Goal: Entertainment & Leisure: Browse casually

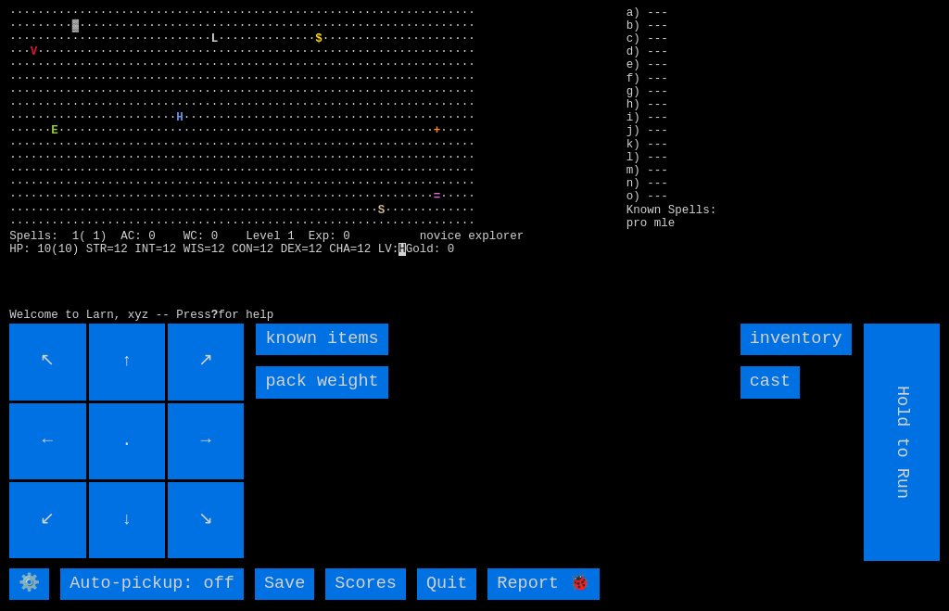
scroll to position [0, 9]
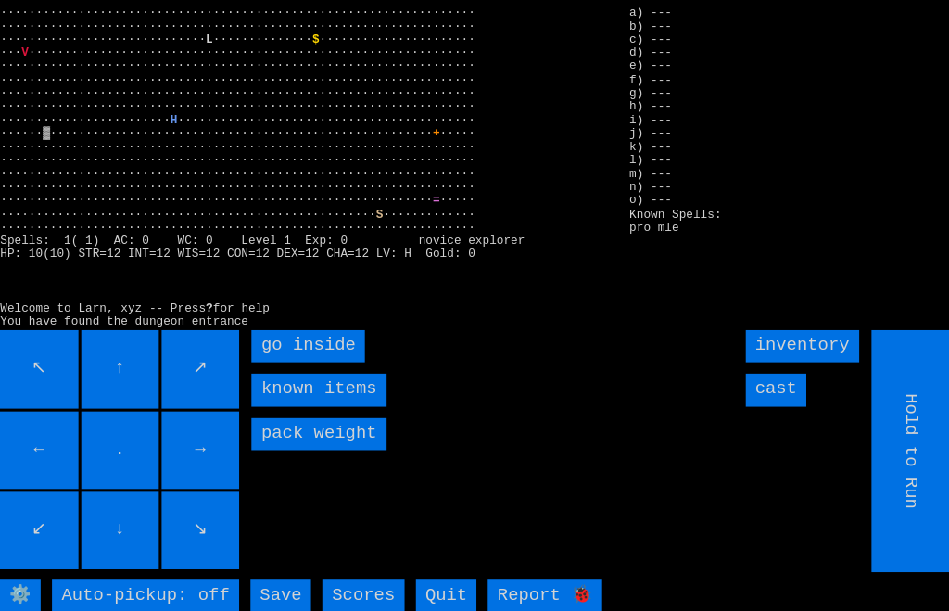
click at [264, 355] on inside "go inside" at bounding box center [311, 340] width 111 height 32
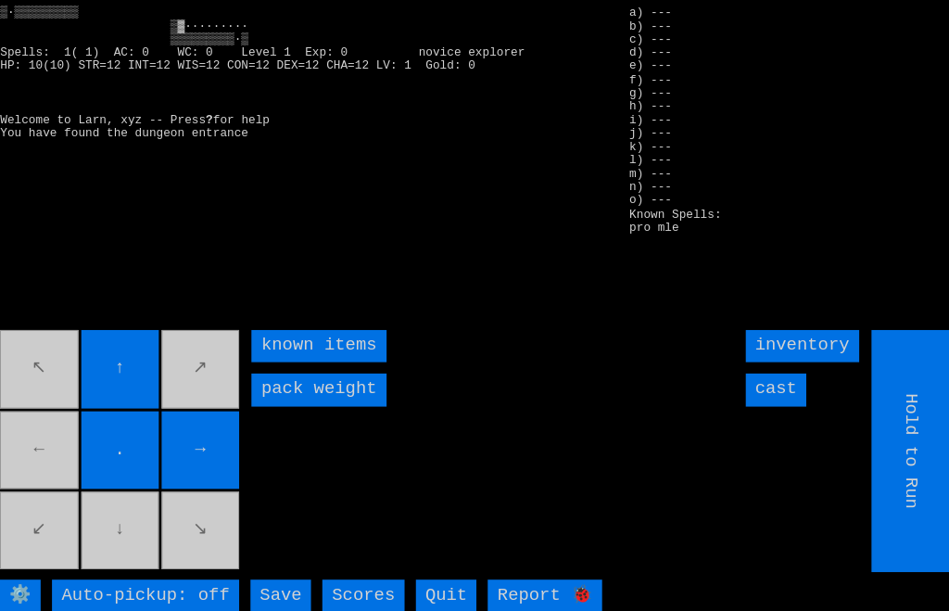
click at [52, 471] on movebuttons "↖ ↑ ↗ ← . → ↙ ↓ ↘" at bounding box center [127, 442] width 237 height 237
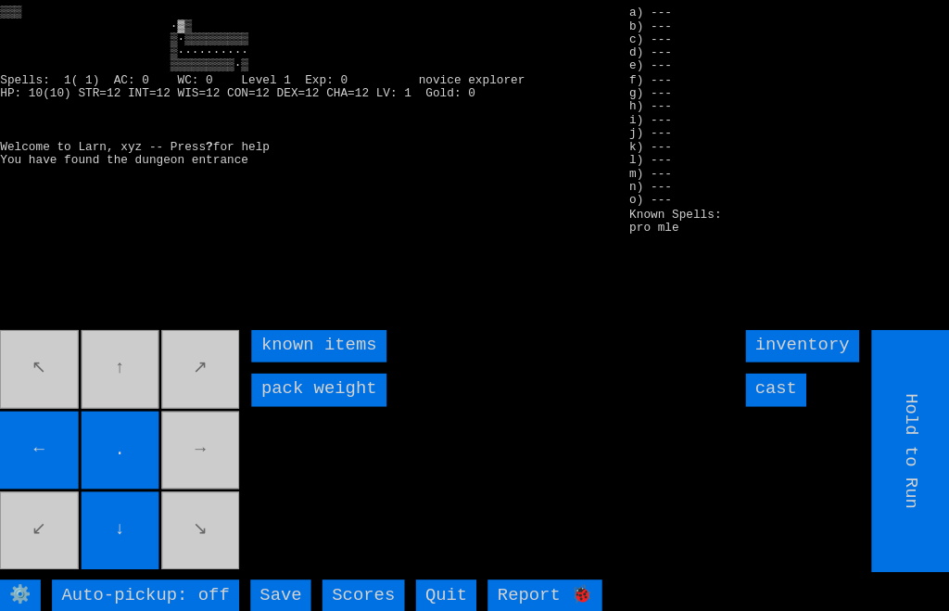
click at [126, 388] on movebuttons "↖ ↑ ↗ ← . → ↙ ↓ ↘" at bounding box center [127, 442] width 237 height 237
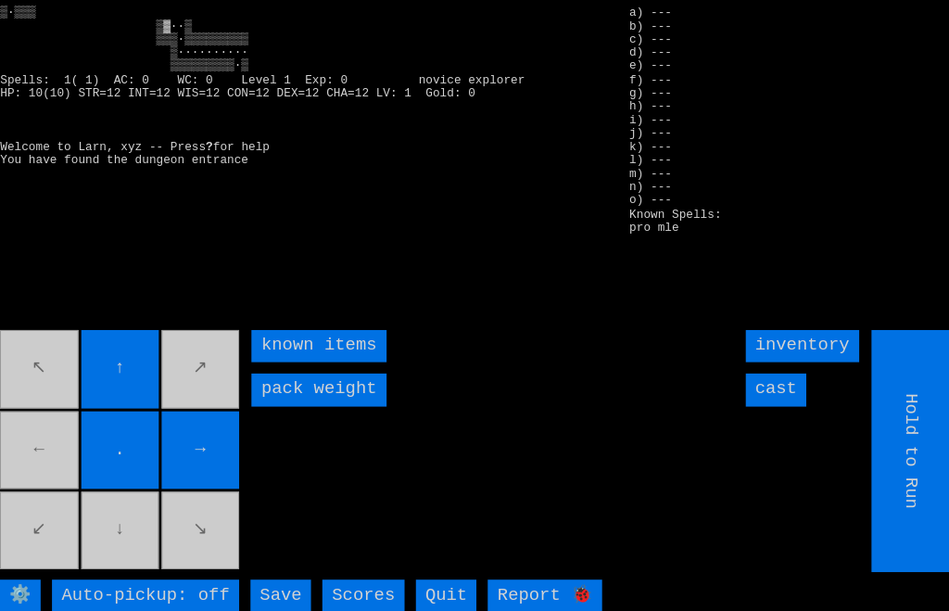
click at [43, 465] on movebuttons "↖ ↑ ↗ ← . → ↙ ↓ ↘" at bounding box center [127, 442] width 237 height 237
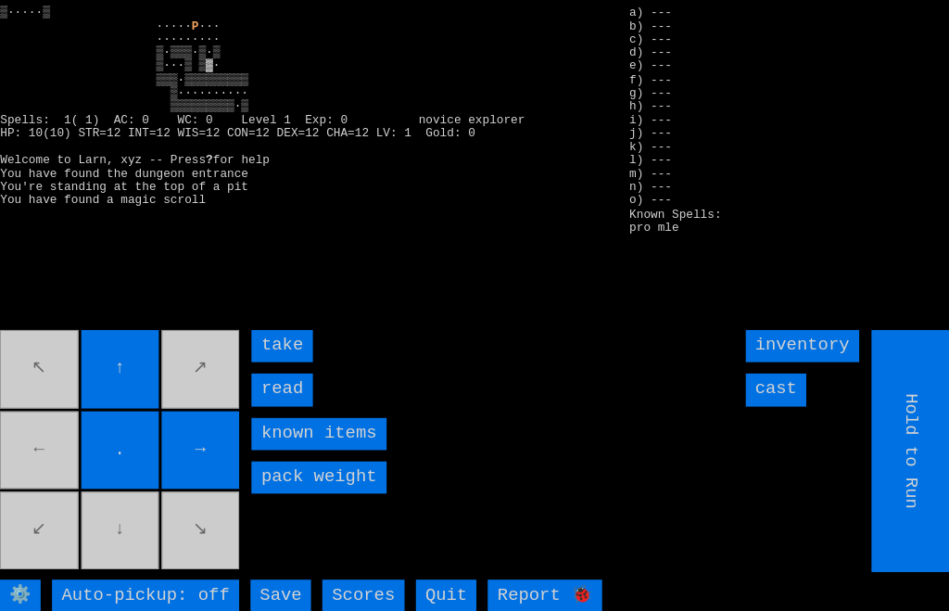
click at [256, 398] on input "read" at bounding box center [285, 382] width 59 height 32
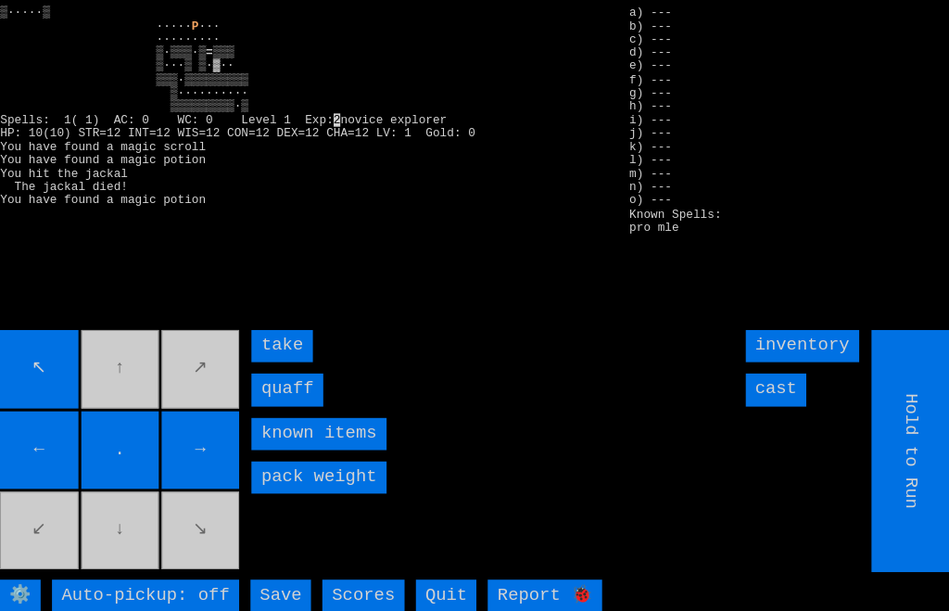
click at [264, 398] on input "quaff" at bounding box center [291, 382] width 70 height 32
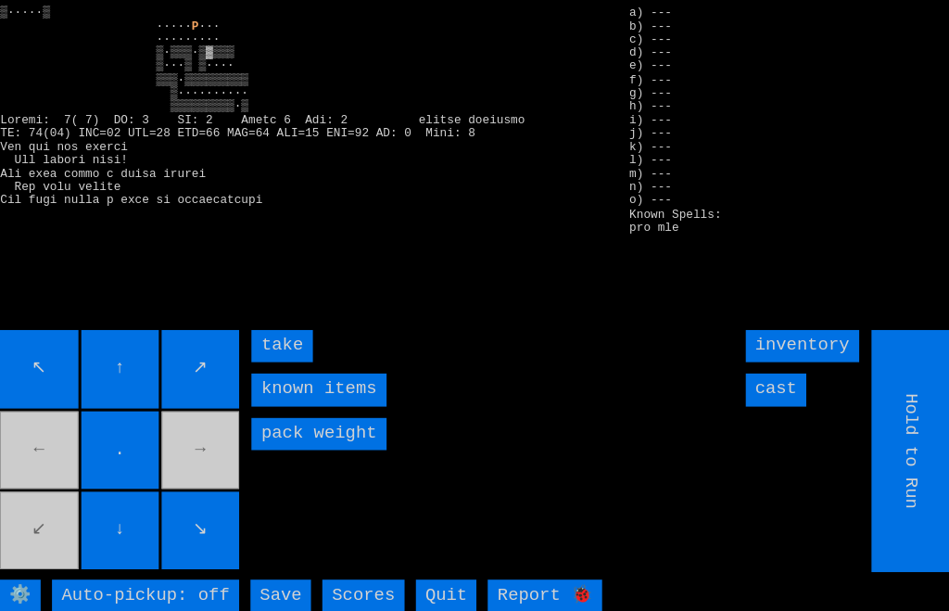
click at [262, 355] on input "take" at bounding box center [285, 340] width 59 height 32
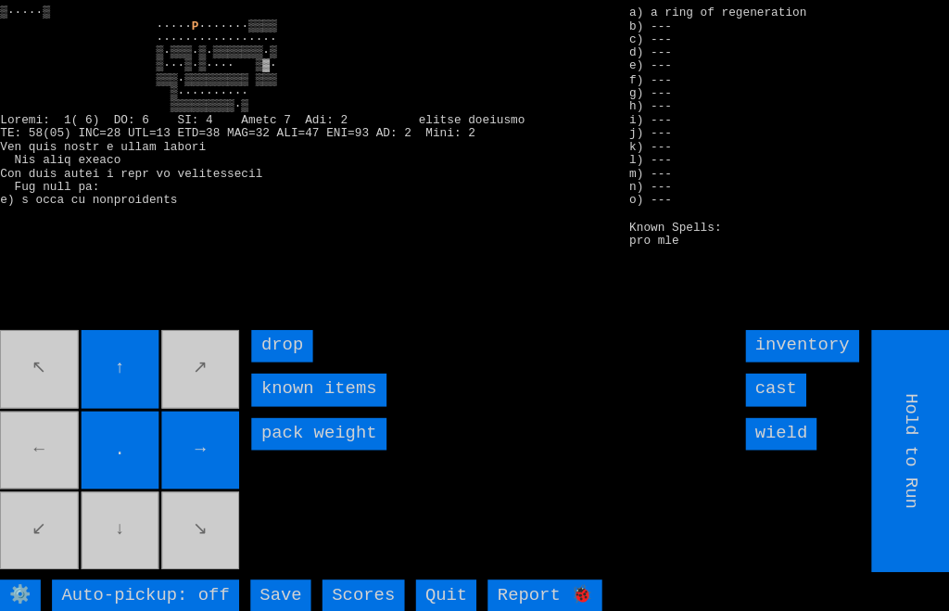
click at [59, 490] on movebuttons "↖ ↑ ↗ ← . → ↙ ↓ ↘" at bounding box center [127, 442] width 237 height 237
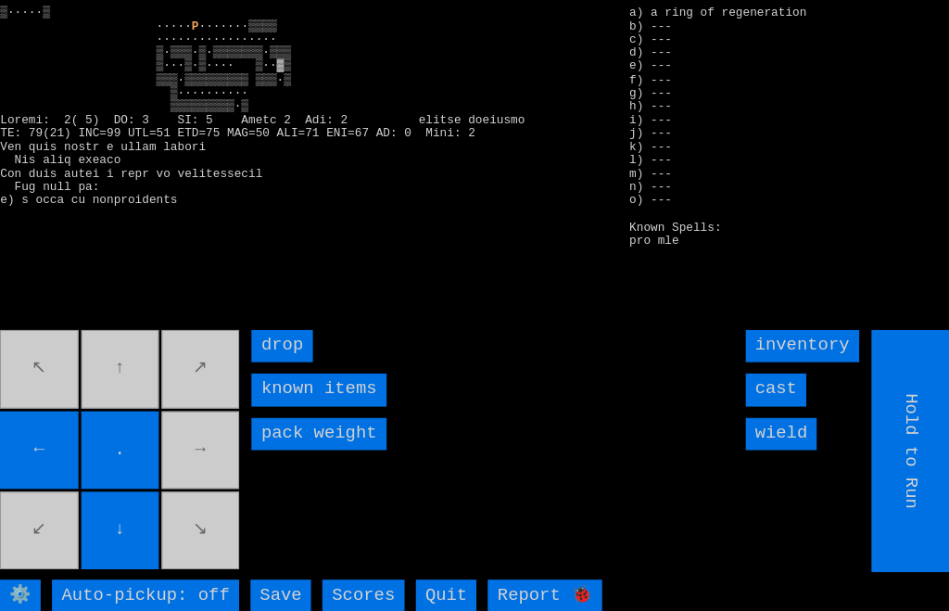
click at [197, 499] on movebuttons "↖ ↑ ↗ ← . → ↙ ↓ ↘" at bounding box center [127, 442] width 237 height 237
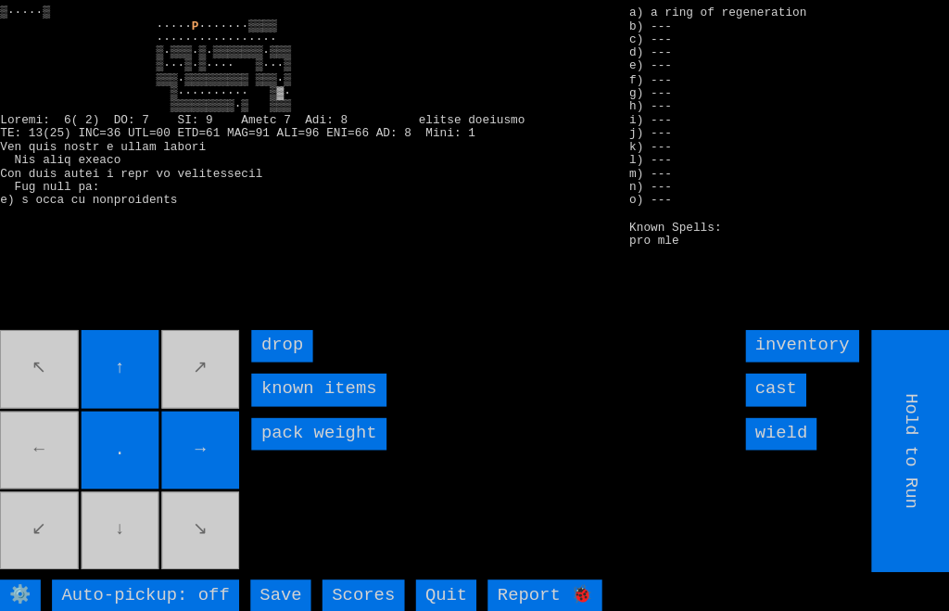
click at [67, 499] on movebuttons "↖ ↑ ↗ ← . → ↙ ↓ ↘" at bounding box center [127, 442] width 237 height 237
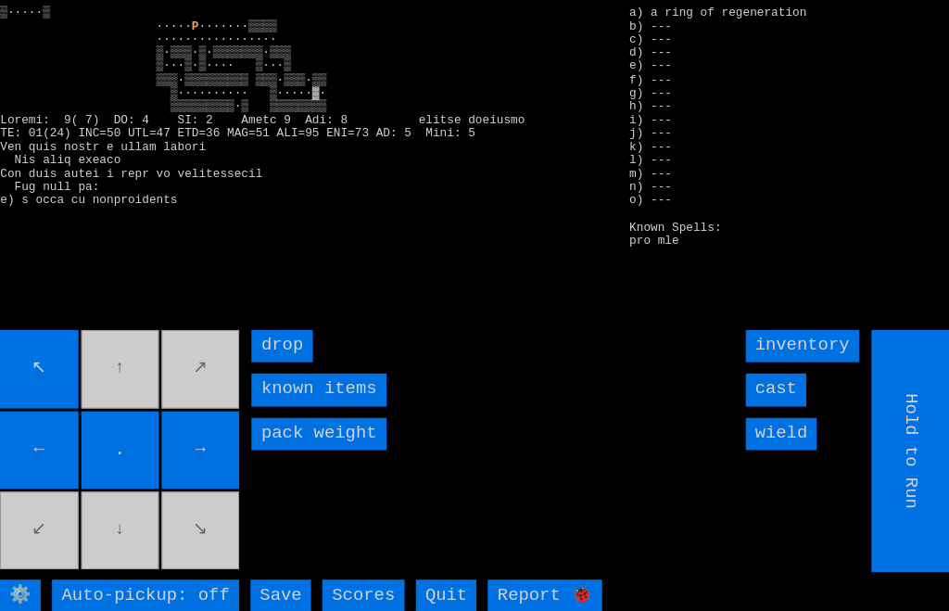
click at [132, 398] on movebuttons "↖ ↑ ↗ ← . → ↙ ↓ ↘" at bounding box center [127, 442] width 237 height 237
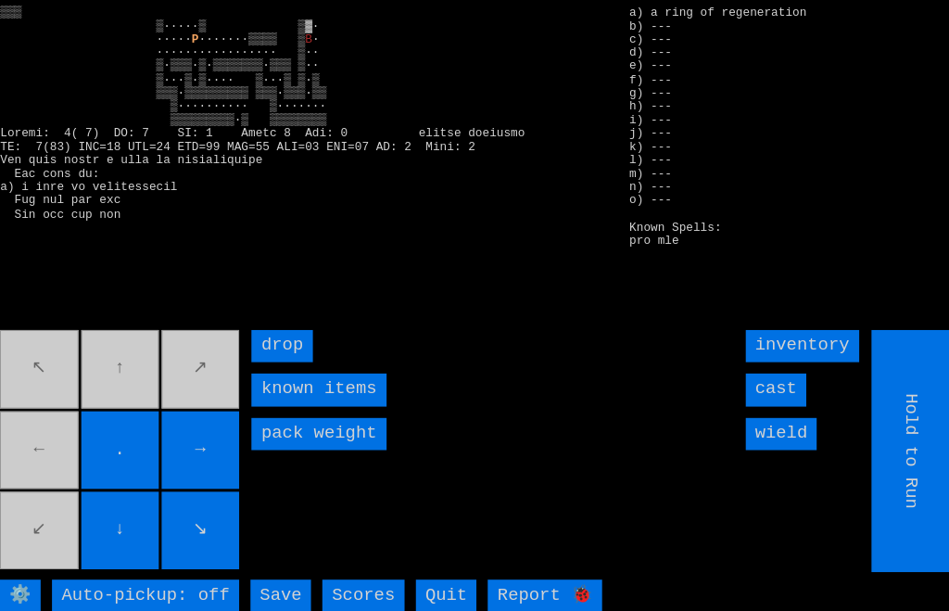
click at [779, 398] on input "cast" at bounding box center [770, 382] width 59 height 32
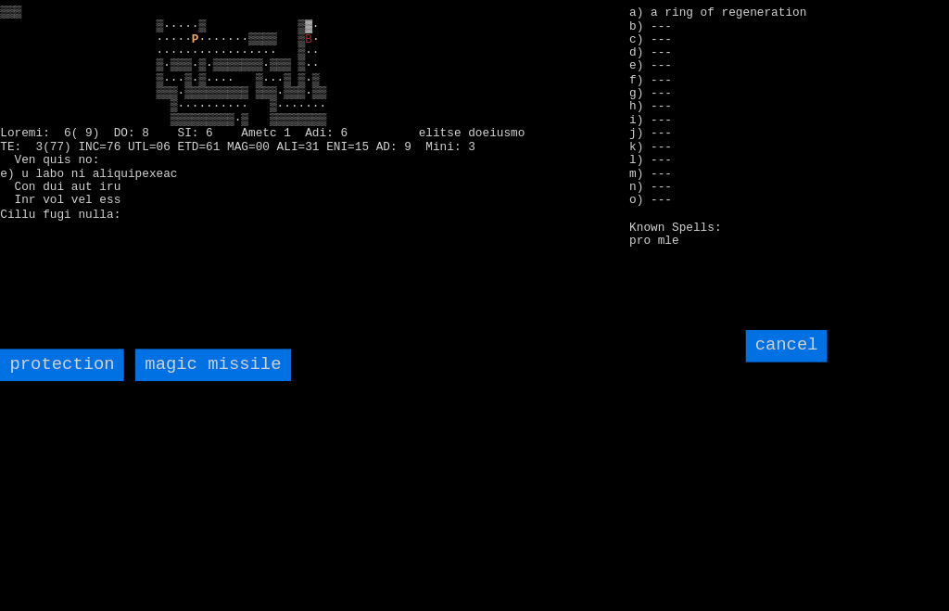
click at [178, 374] on missile "magic missile" at bounding box center [218, 358] width 152 height 32
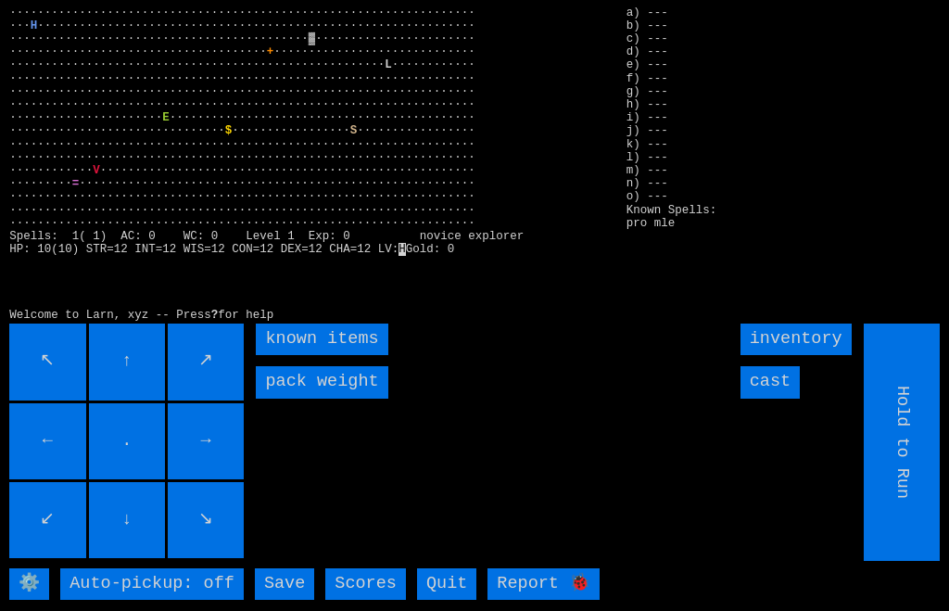
scroll to position [0, 9]
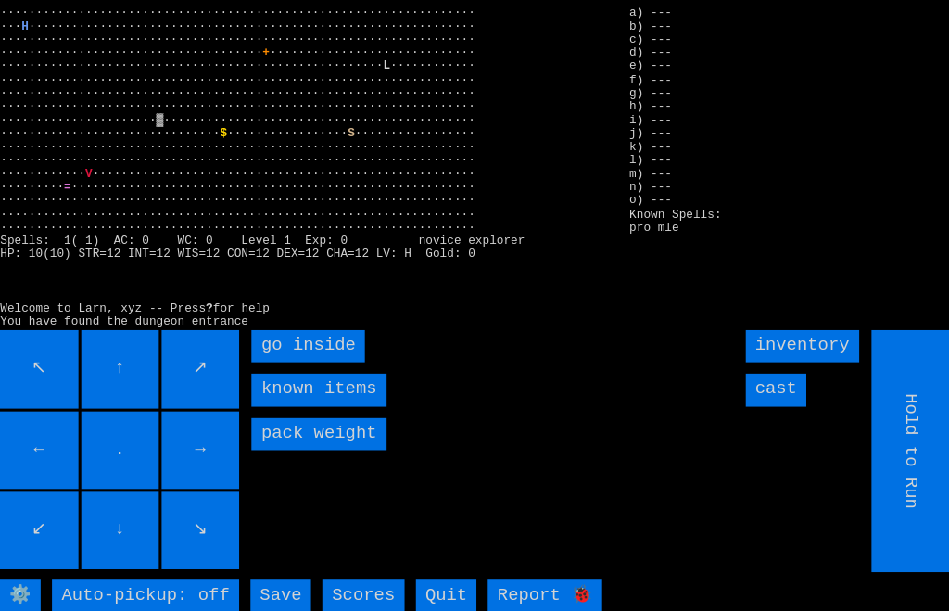
click at [264, 355] on inside "go inside" at bounding box center [311, 340] width 111 height 32
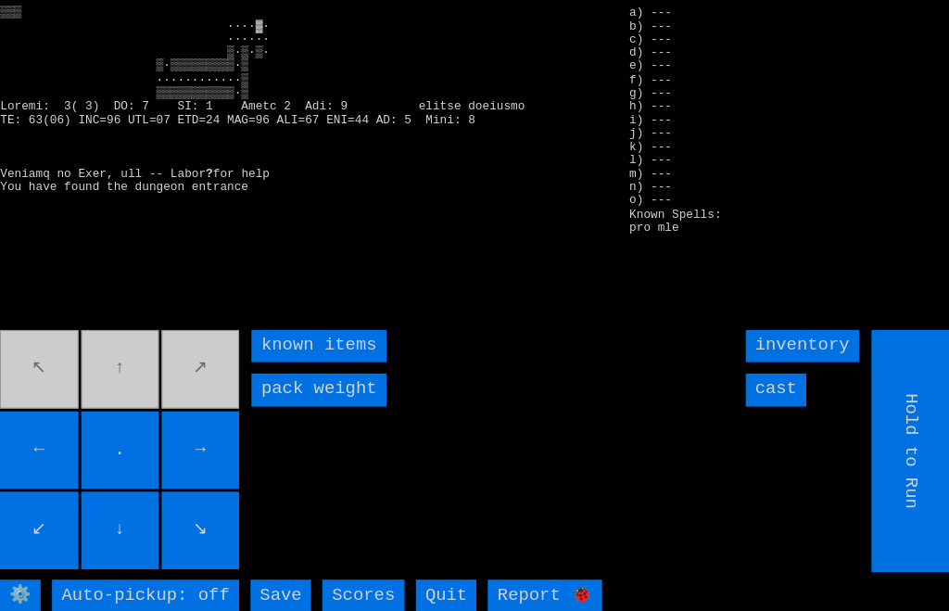
click at [149, 398] on movebuttons "↖ ↑ ↗ ← . → ↙ ↓ ↘" at bounding box center [127, 442] width 237 height 237
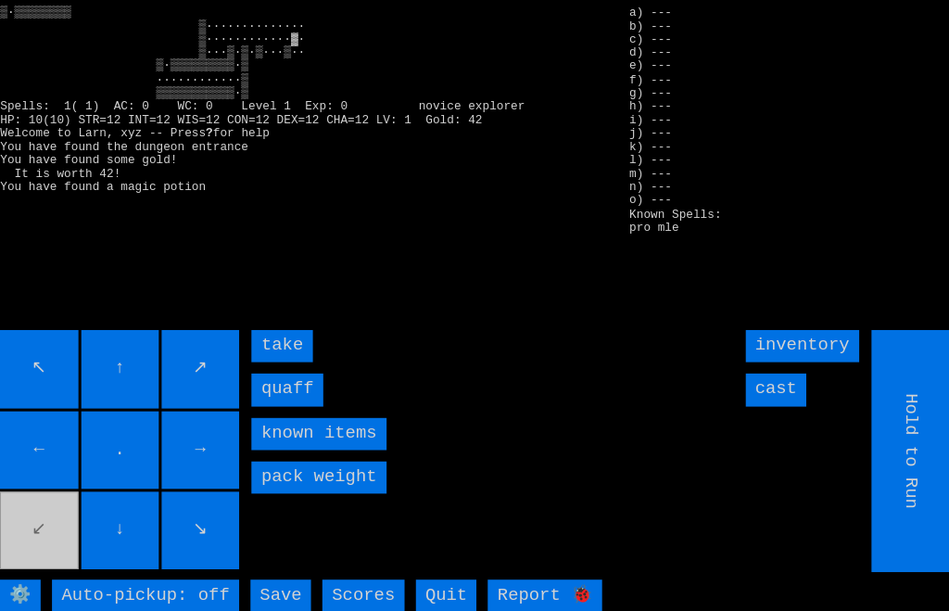
click at [262, 398] on input "quaff" at bounding box center [291, 382] width 70 height 32
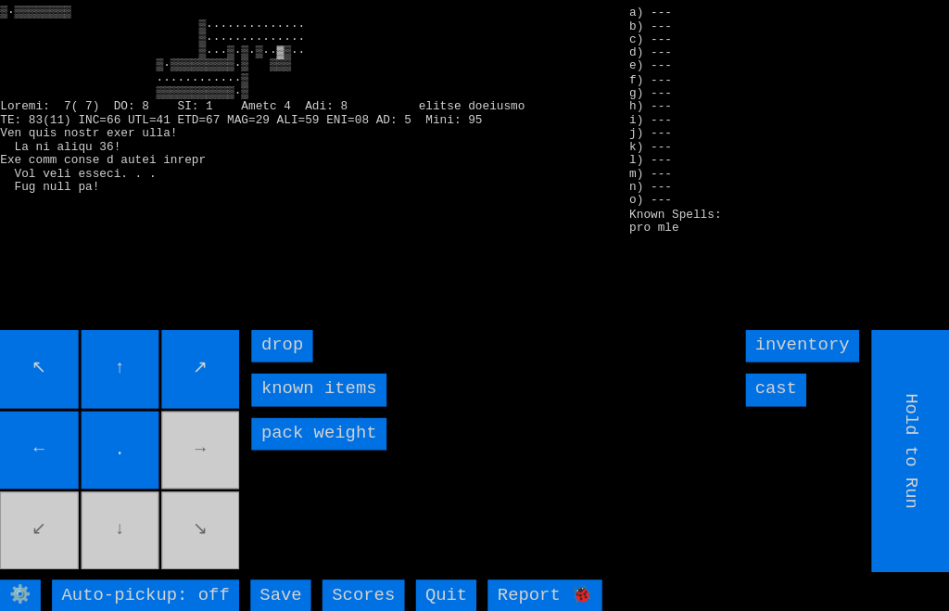
click at [133, 550] on movebuttons "↖ ↑ ↗ ← . → ↙ ↓ ↘" at bounding box center [127, 442] width 237 height 237
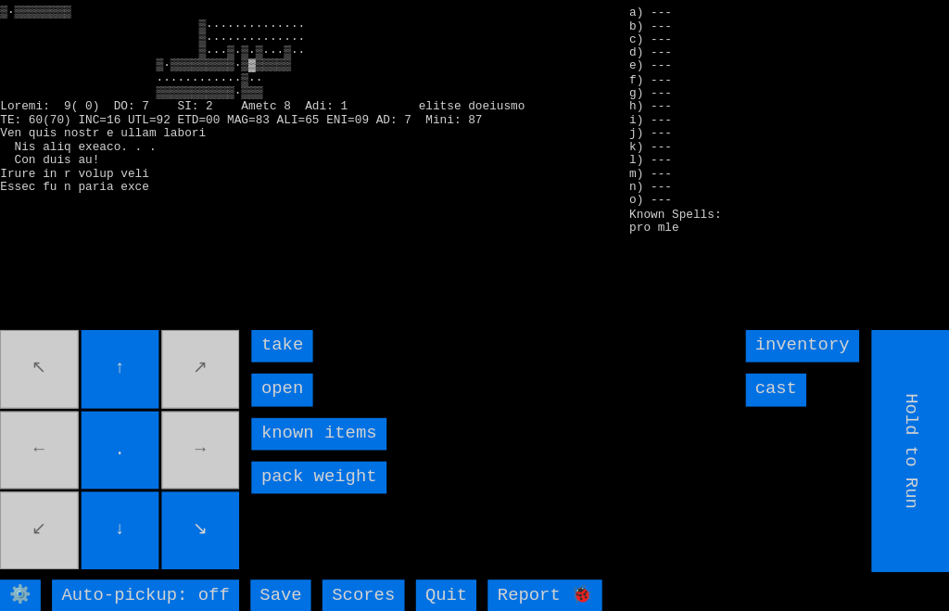
click at [262, 398] on input "open" at bounding box center [285, 382] width 59 height 32
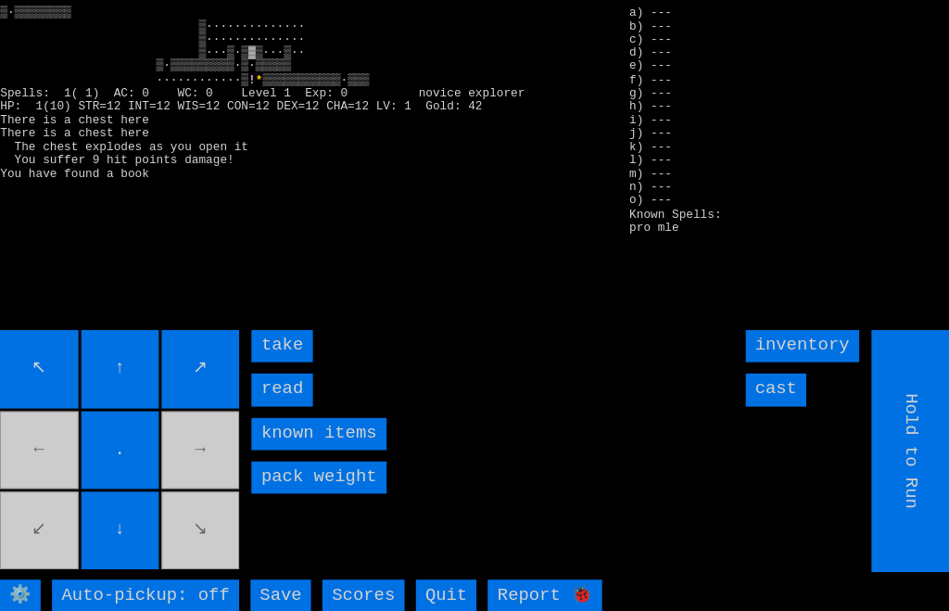
click at [261, 398] on input "read" at bounding box center [285, 382] width 59 height 32
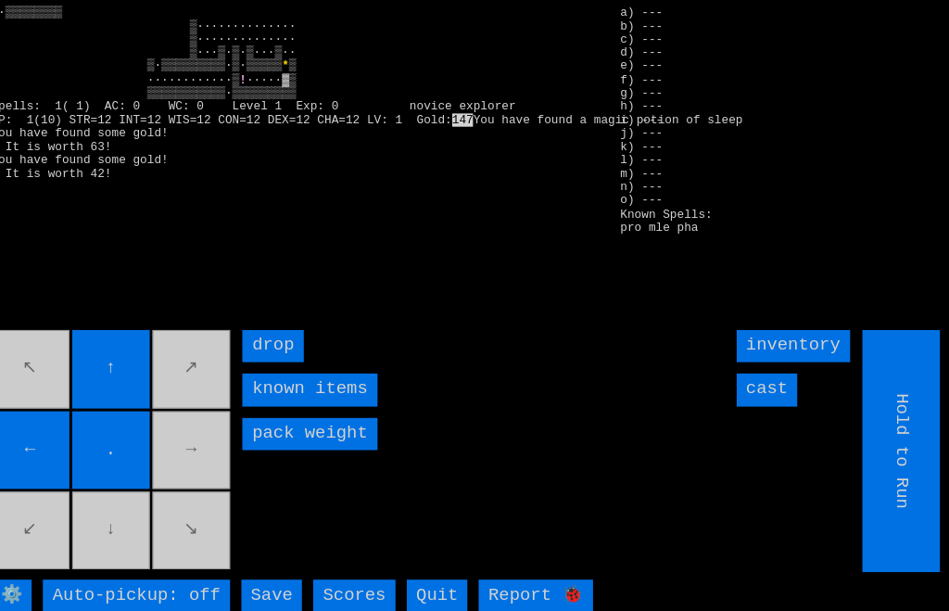
click at [154, 400] on input "↑" at bounding box center [118, 362] width 76 height 76
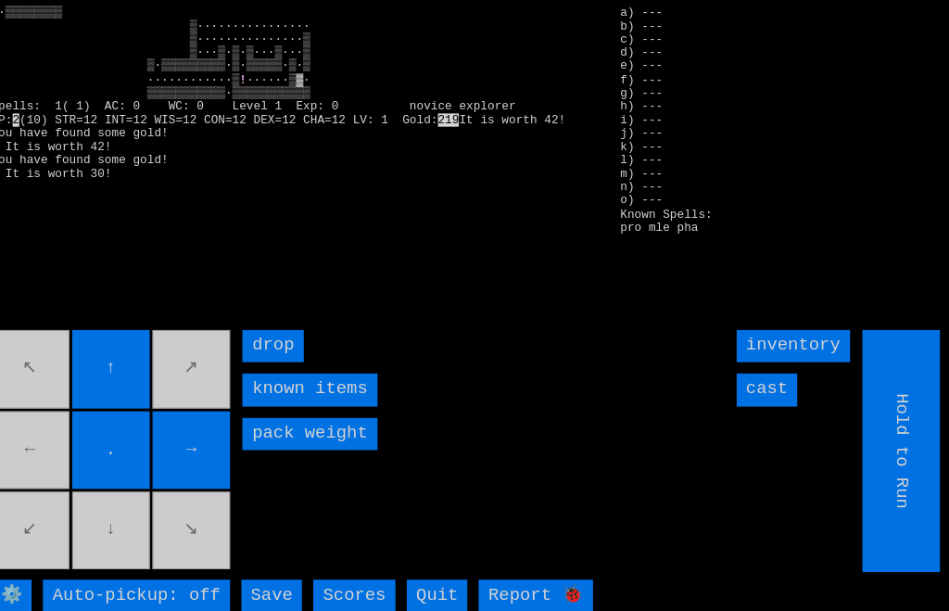
click at [141, 558] on movebuttons "↖ ↑ ↗ ← . → ↙ ↓ ↘" at bounding box center [118, 442] width 237 height 237
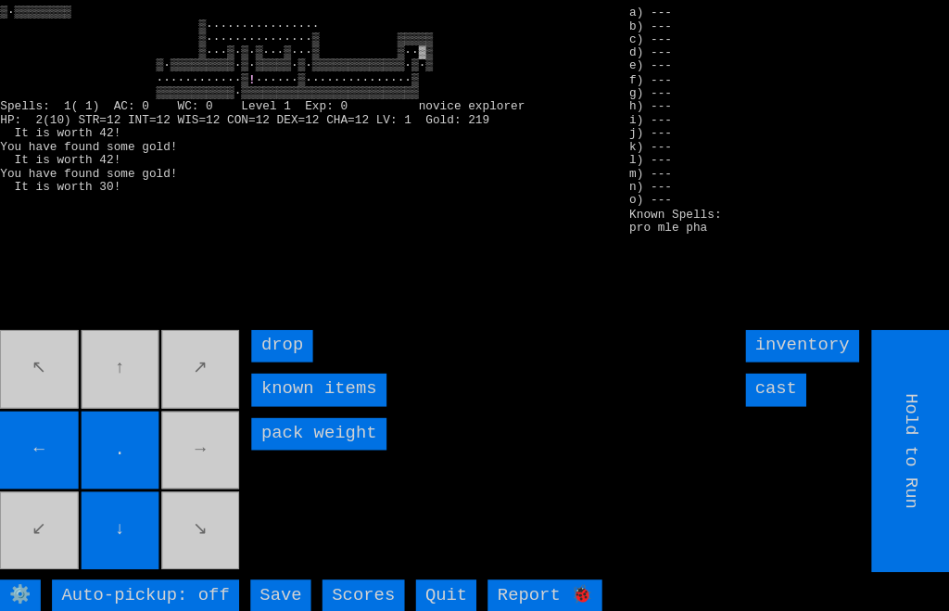
click at [210, 490] on movebuttons "↖ ↑ ↗ ← . → ↙ ↓ ↘" at bounding box center [127, 442] width 237 height 237
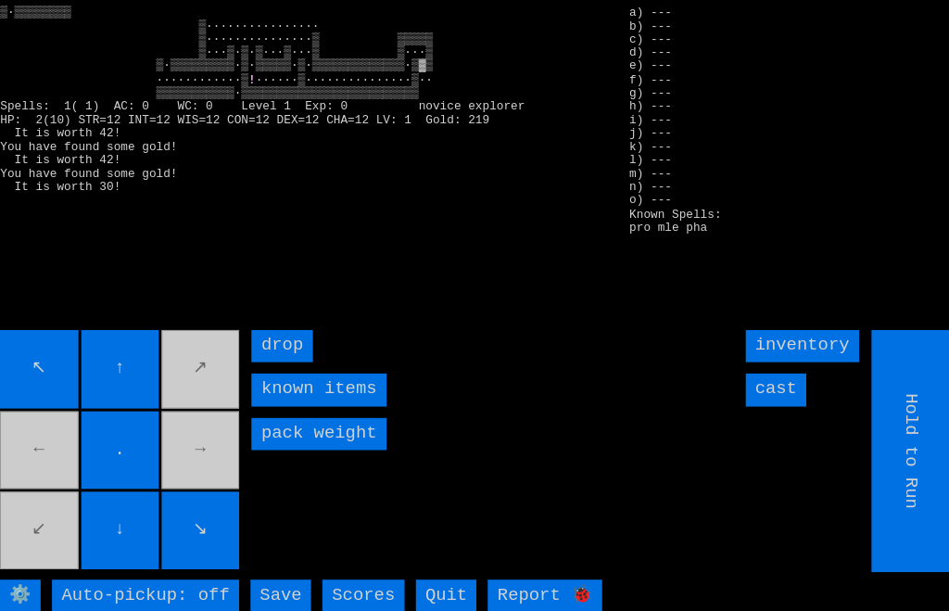
click at [154, 547] on input "↓" at bounding box center [127, 520] width 76 height 76
click at [202, 495] on movebuttons "↖ ↑ ↗ ← . → ↙ ↓ ↘" at bounding box center [127, 442] width 237 height 237
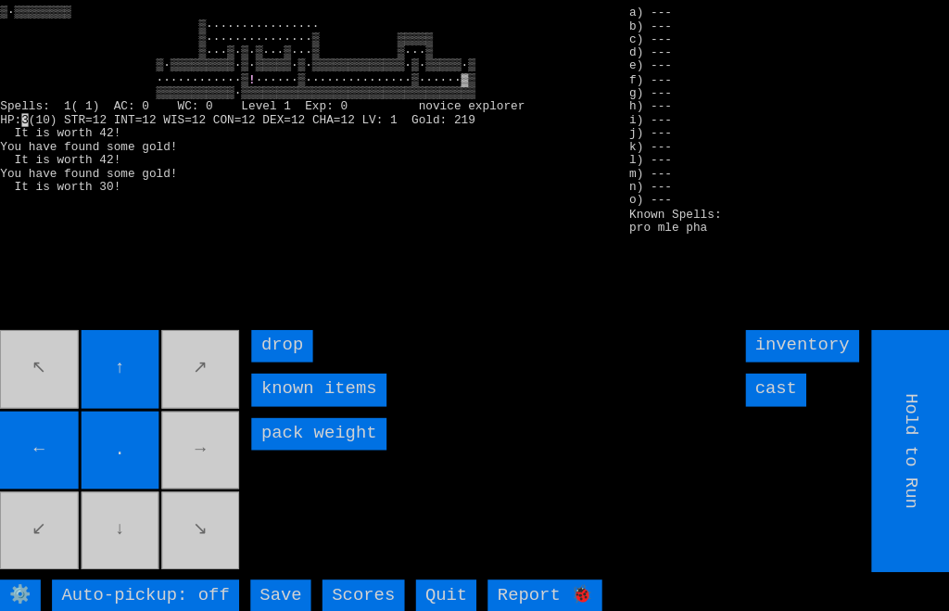
click at [172, 399] on movebuttons "↖ ↑ ↗ ← . → ↙ ↓ ↘" at bounding box center [127, 442] width 237 height 237
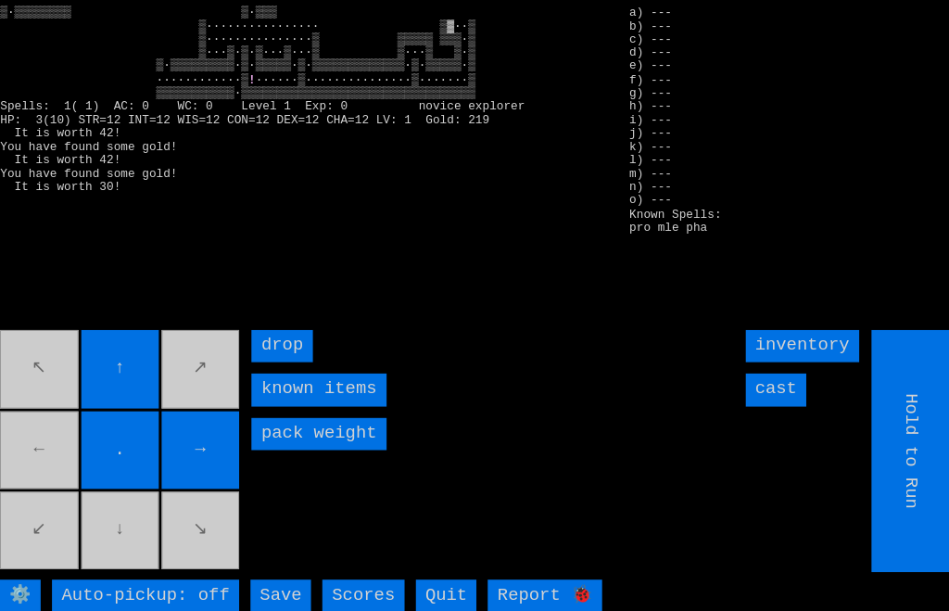
click at [57, 458] on movebuttons "↖ ↑ ↗ ← . → ↙ ↓ ↘" at bounding box center [127, 442] width 237 height 237
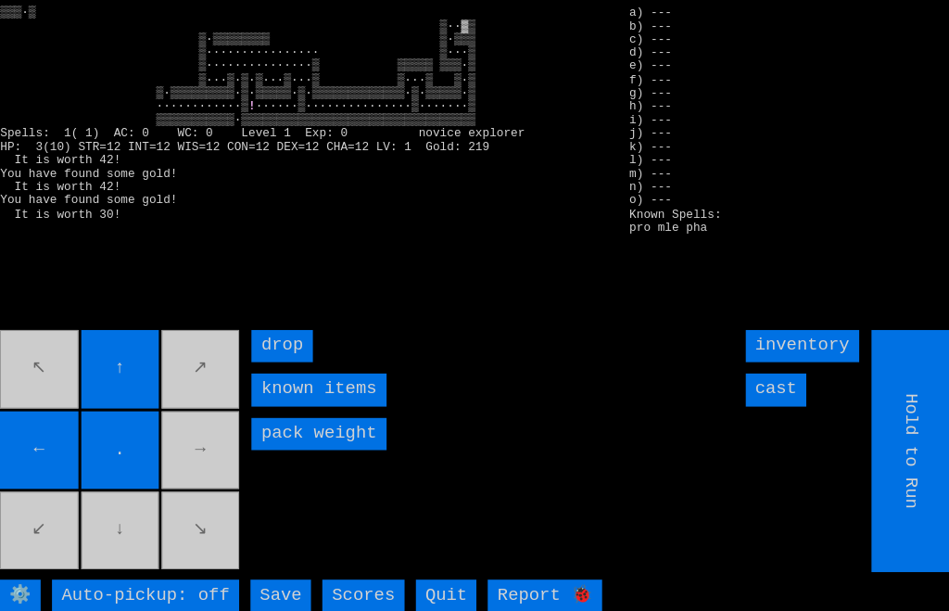
click at [195, 477] on movebuttons "↖ ↑ ↗ ← . → ↙ ↓ ↘" at bounding box center [127, 442] width 237 height 237
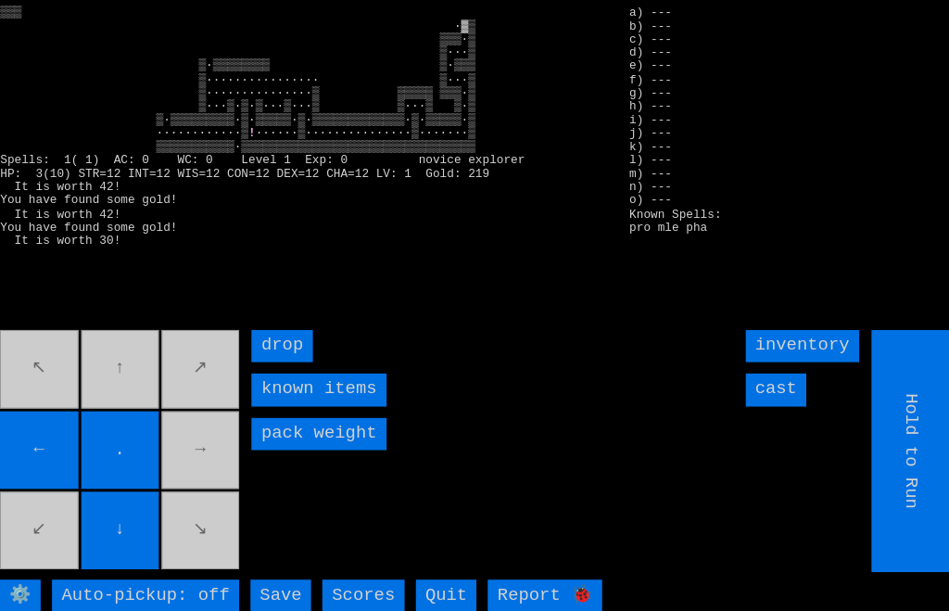
click at [125, 391] on movebuttons "↖ ↑ ↗ ← . → ↙ ↓ ↘" at bounding box center [127, 442] width 237 height 237
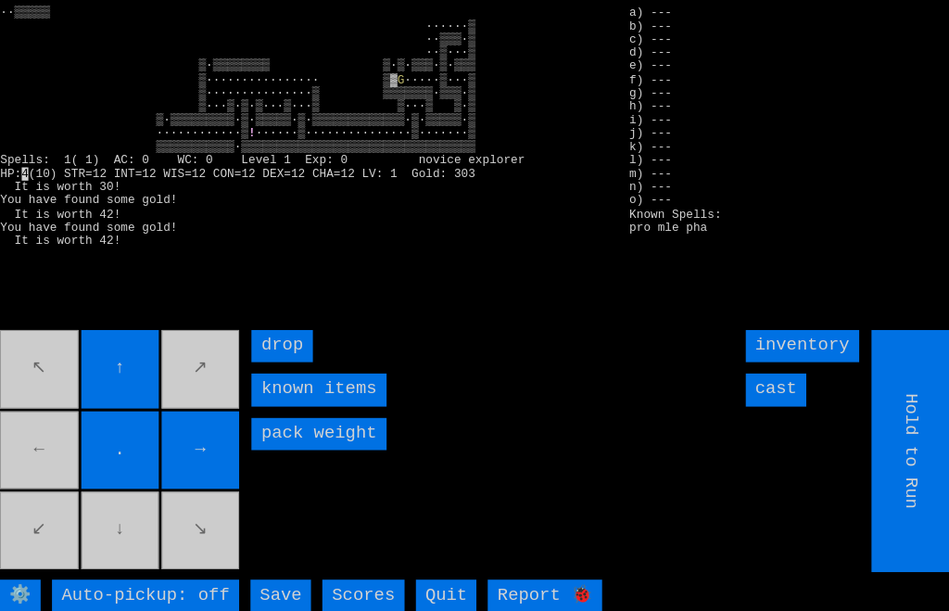
click at [772, 398] on input "cast" at bounding box center [770, 382] width 59 height 32
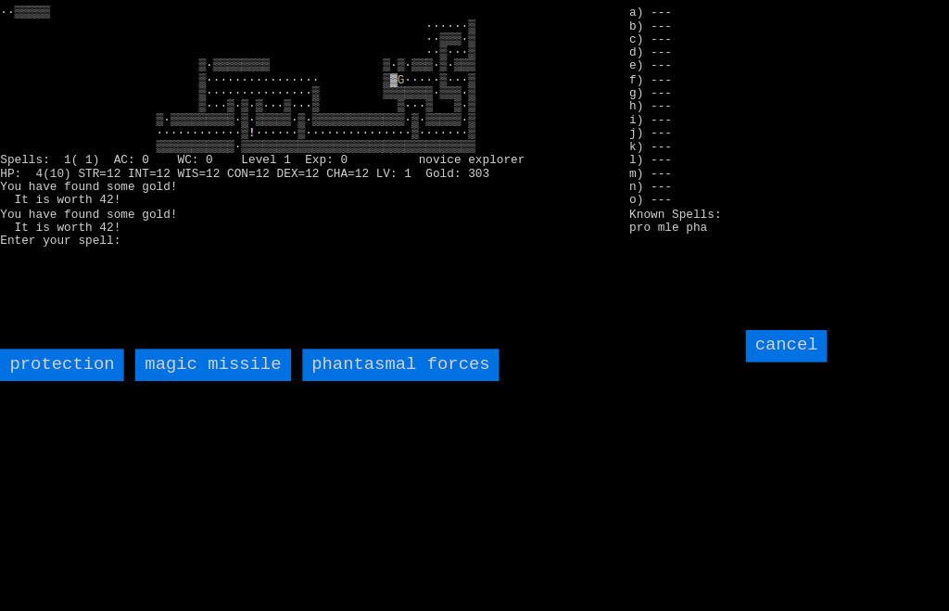
click at [161, 374] on missile "magic missile" at bounding box center [218, 358] width 152 height 32
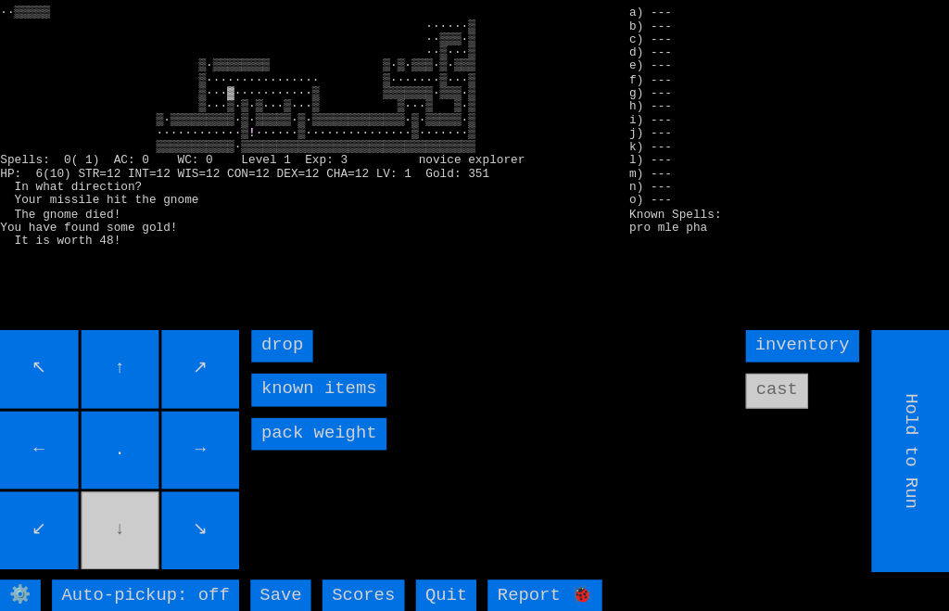
click at [130, 545] on movebuttons "↖ ↑ ↗ ← . → ↙ ↓ ↘" at bounding box center [127, 442] width 237 height 237
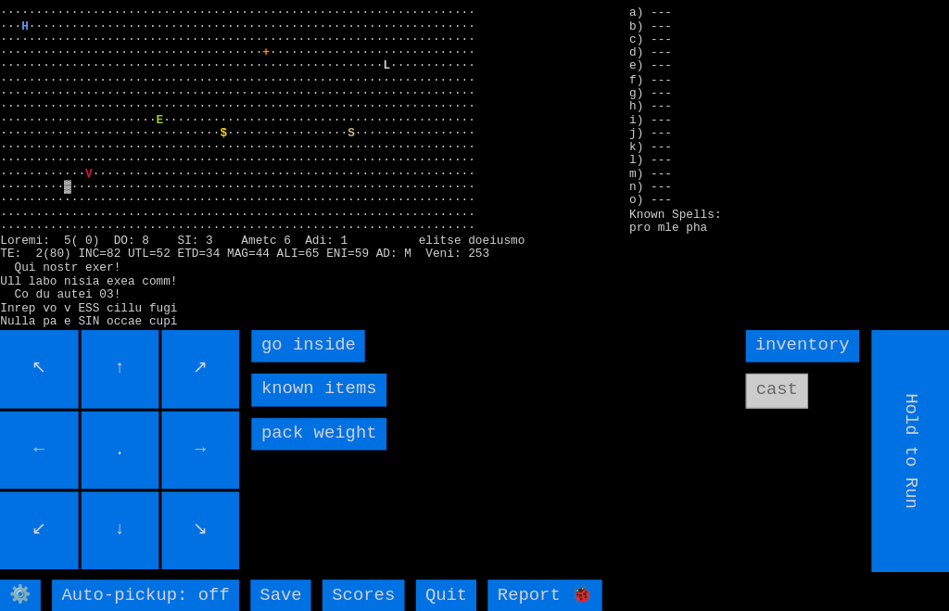
click at [273, 355] on inside "go inside" at bounding box center [311, 340] width 111 height 32
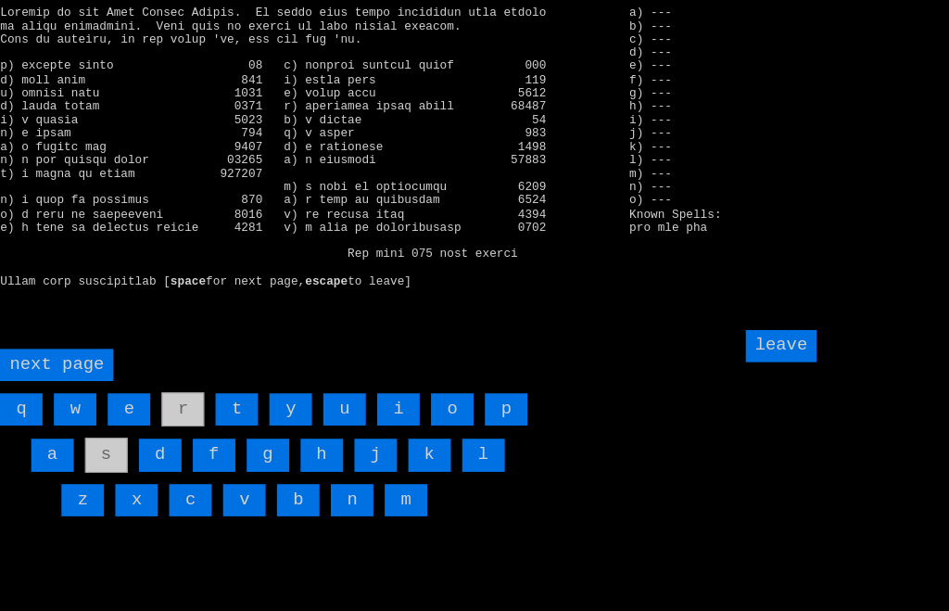
click at [40, 462] on input "a" at bounding box center [61, 446] width 42 height 32
click at [419, 462] on input "k" at bounding box center [431, 446] width 42 height 32
click at [789, 355] on input "leave" at bounding box center [776, 340] width 70 height 32
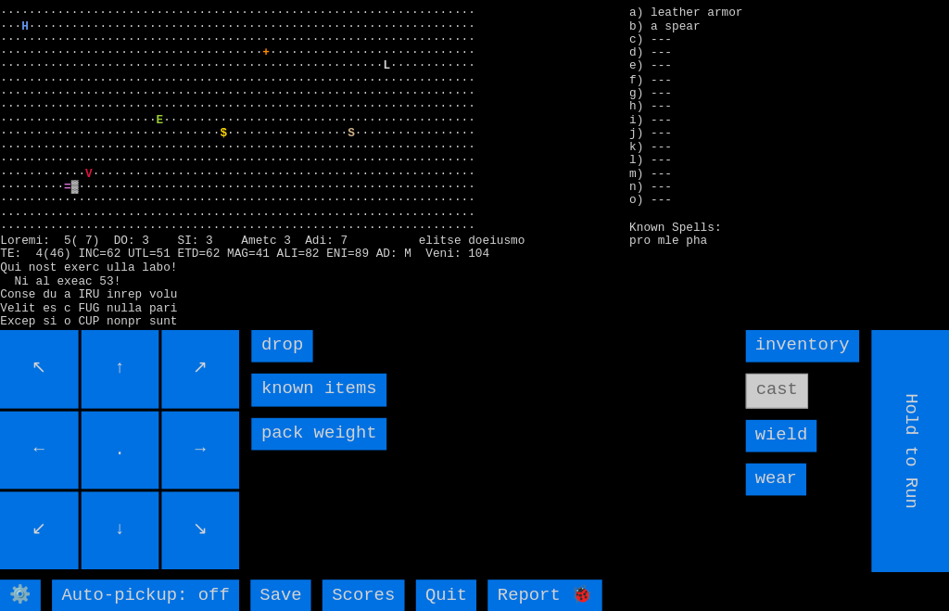
click at [777, 486] on input "wear" at bounding box center [770, 470] width 59 height 32
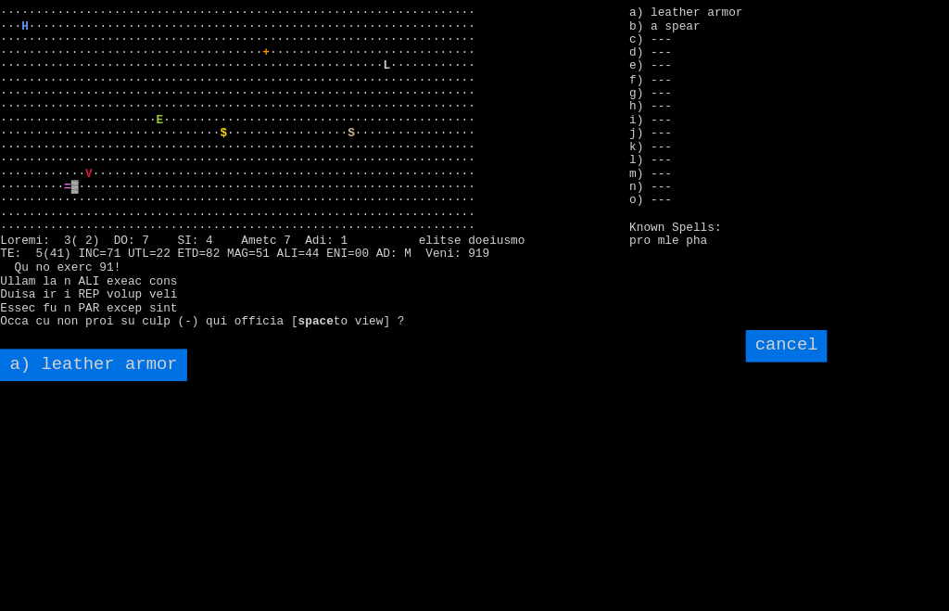
click at [37, 374] on armor "a) leather armor" at bounding box center [101, 358] width 184 height 32
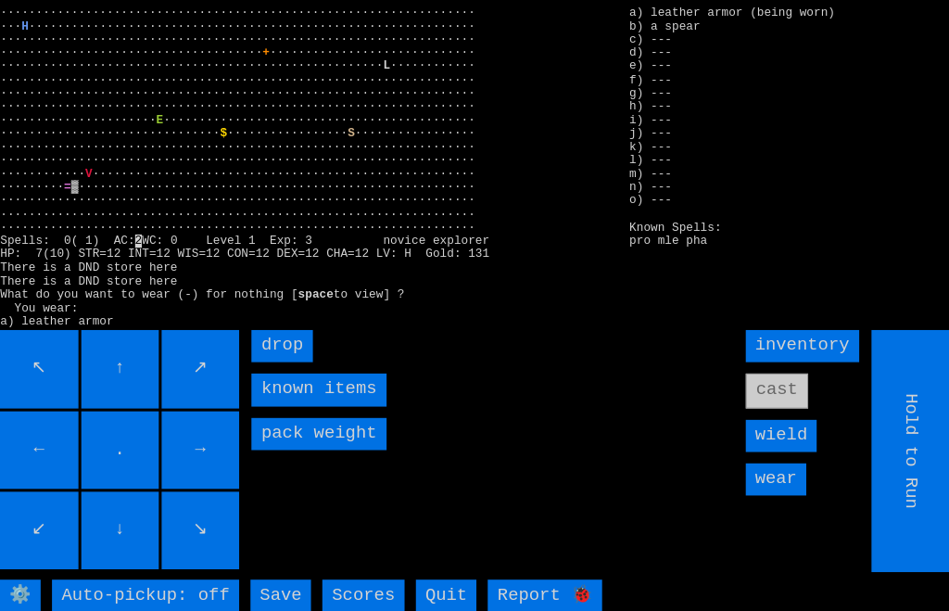
click at [789, 443] on input "wield" at bounding box center [776, 428] width 70 height 32
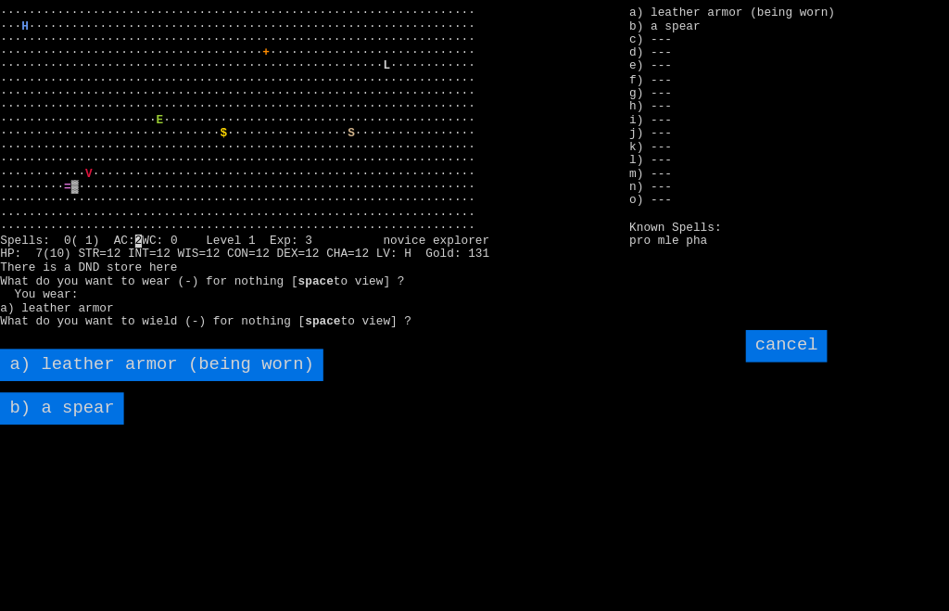
click at [49, 416] on spear "b) a spear" at bounding box center [69, 401] width 121 height 32
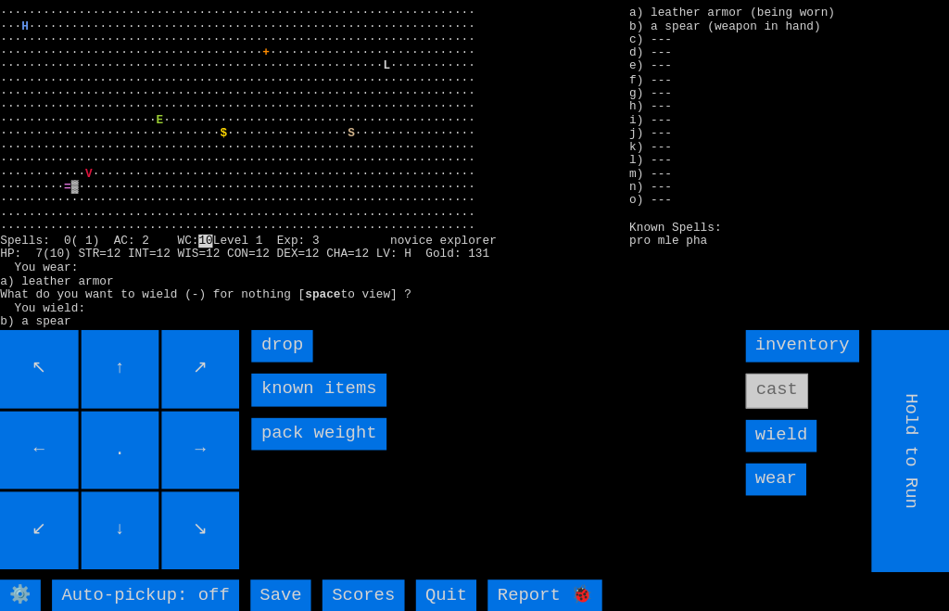
click at [275, 600] on input "Save" at bounding box center [284, 584] width 59 height 32
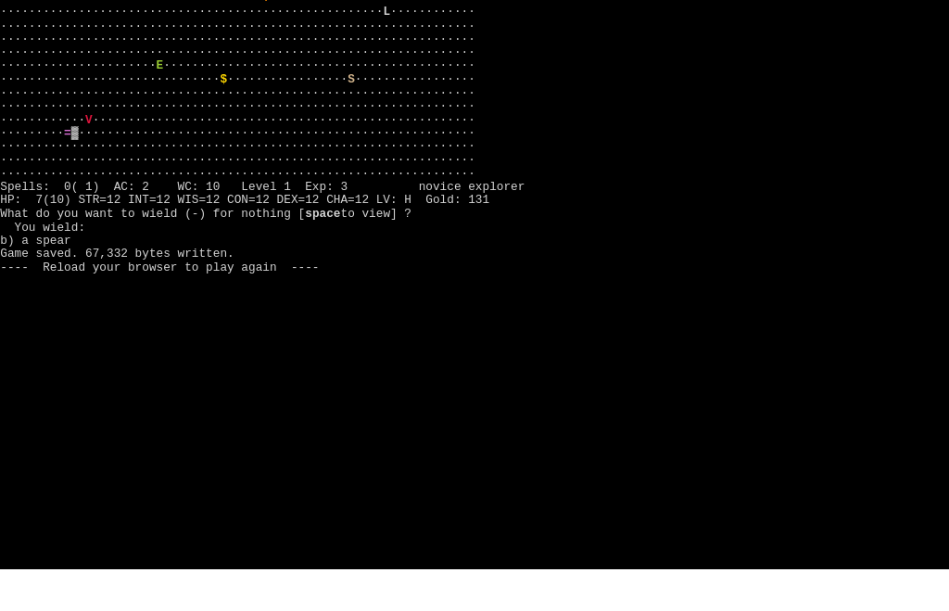
scroll to position [41, 0]
